Goal: Obtain resource: Download file/media

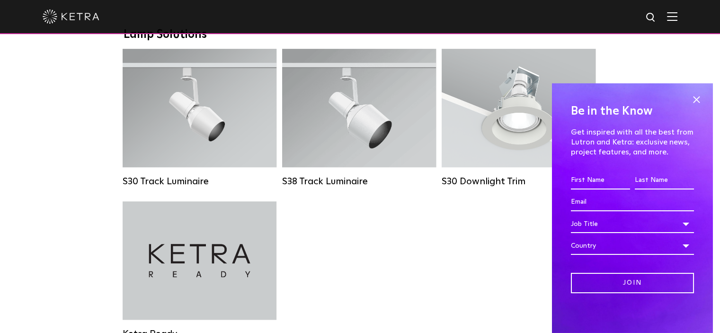
scroll to position [899, 0]
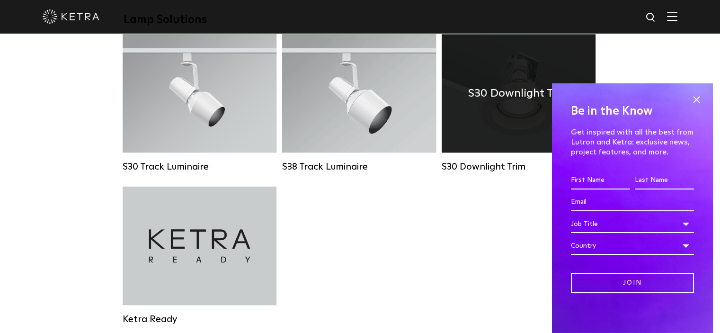
click at [507, 102] on h4 "S30 Downlight Trim" at bounding box center [518, 93] width 101 height 18
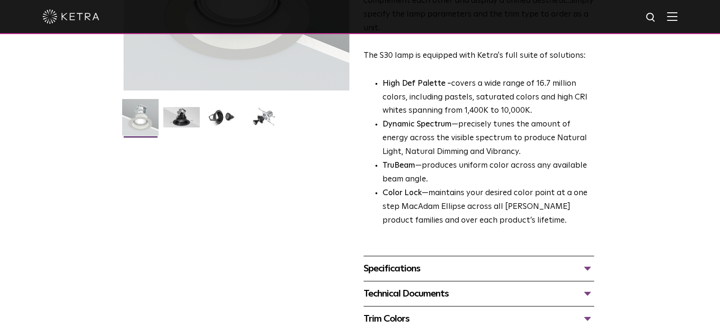
scroll to position [189, 0]
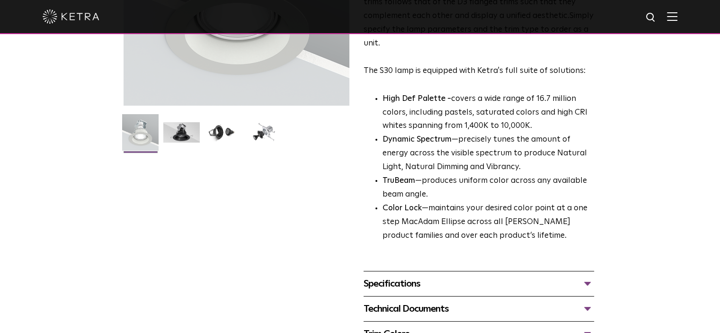
click at [587, 280] on div "Specifications" at bounding box center [478, 283] width 230 height 15
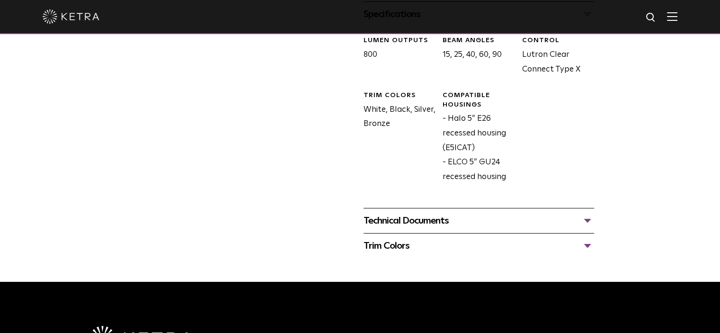
scroll to position [473, 0]
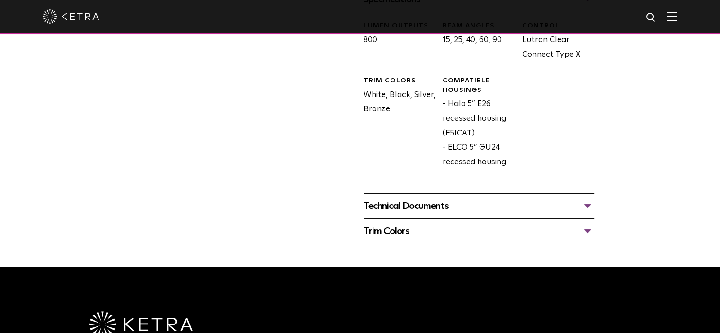
click at [592, 205] on div "Technical Documents" at bounding box center [478, 205] width 230 height 15
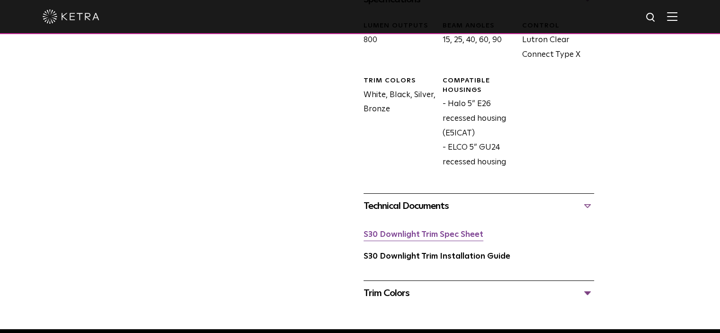
click at [414, 236] on link "S30 Downlight Trim Spec Sheet" at bounding box center [423, 234] width 120 height 8
